Goal: Entertainment & Leisure: Consume media (video, audio)

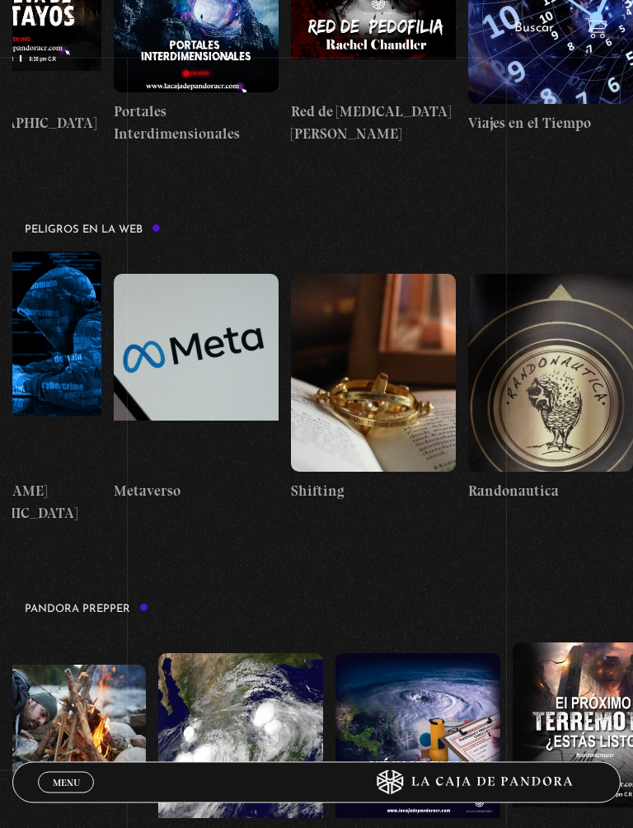
scroll to position [0, 2180]
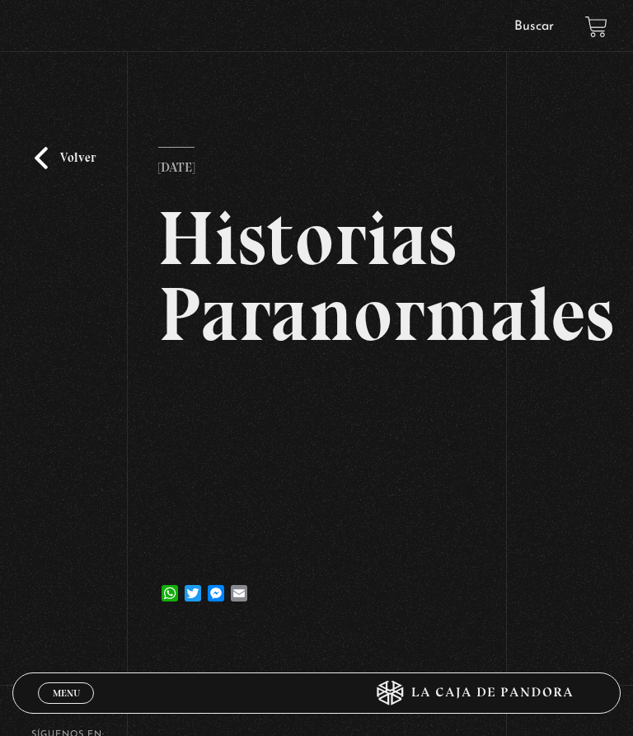
click at [37, 158] on link "Volver" at bounding box center [65, 158] width 61 height 22
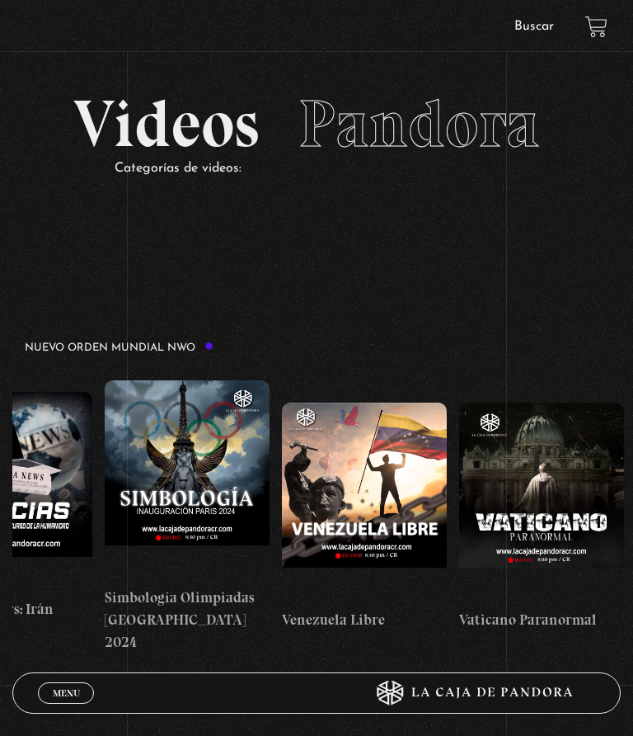
scroll to position [0, 2378]
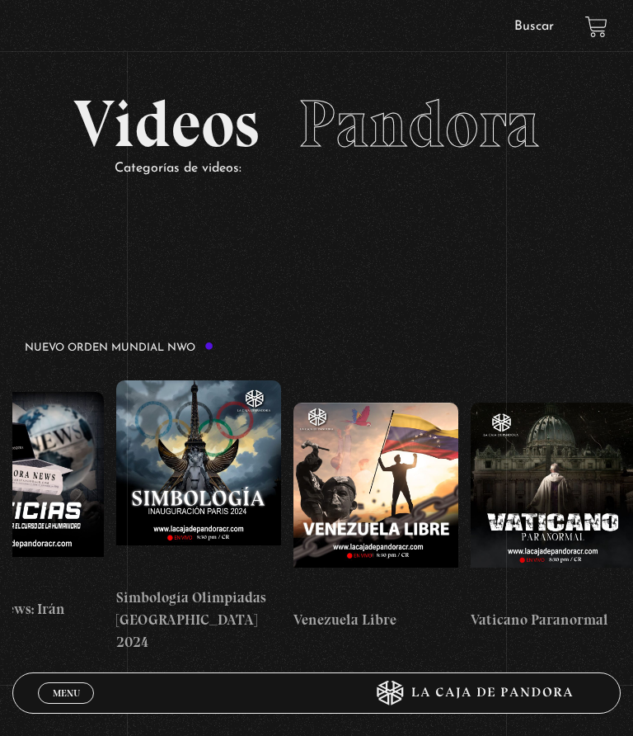
click at [416, 481] on figure at bounding box center [376, 501] width 165 height 198
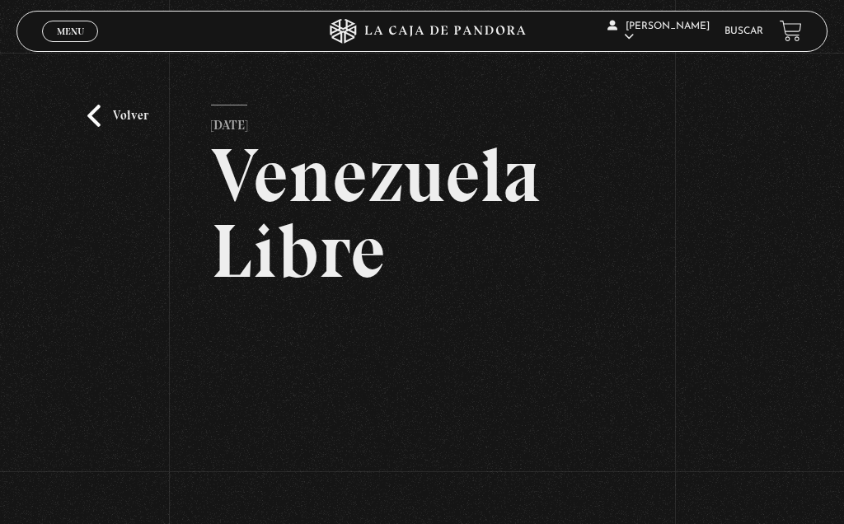
click at [97, 112] on link "Volver" at bounding box center [117, 116] width 61 height 22
